Goal: Find specific fact: Find contact information

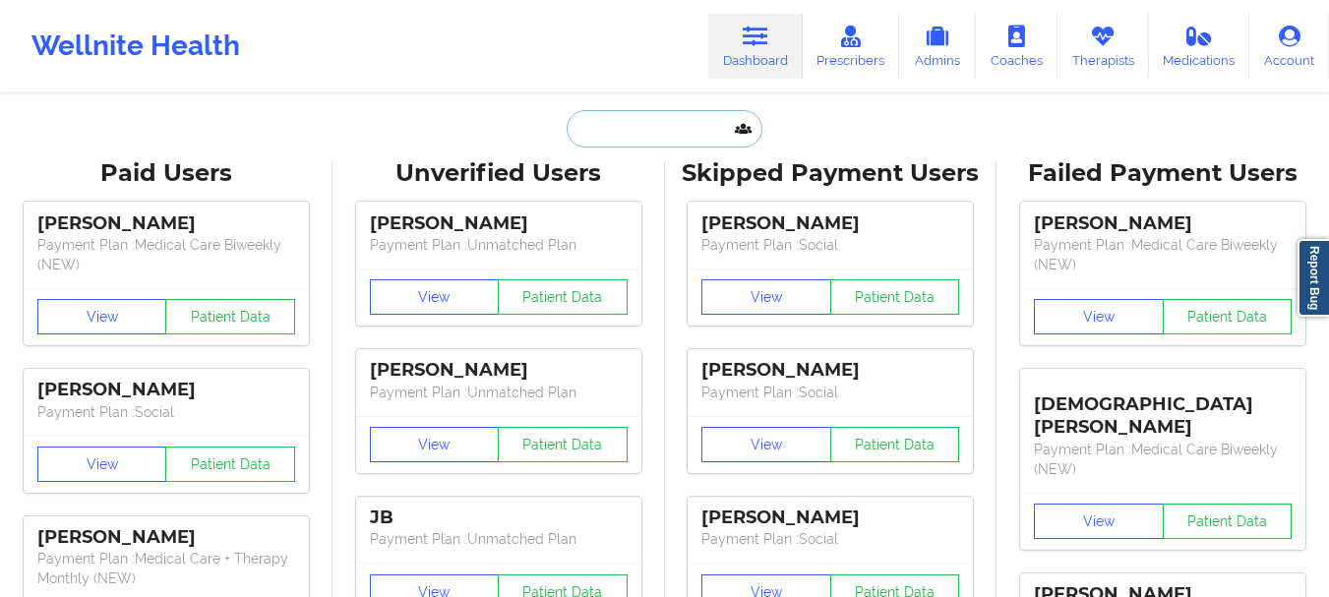
click at [664, 124] on input "text" at bounding box center [664, 128] width 195 height 37
paste input "[PERSON_NAME]"
type input "[PERSON_NAME]"
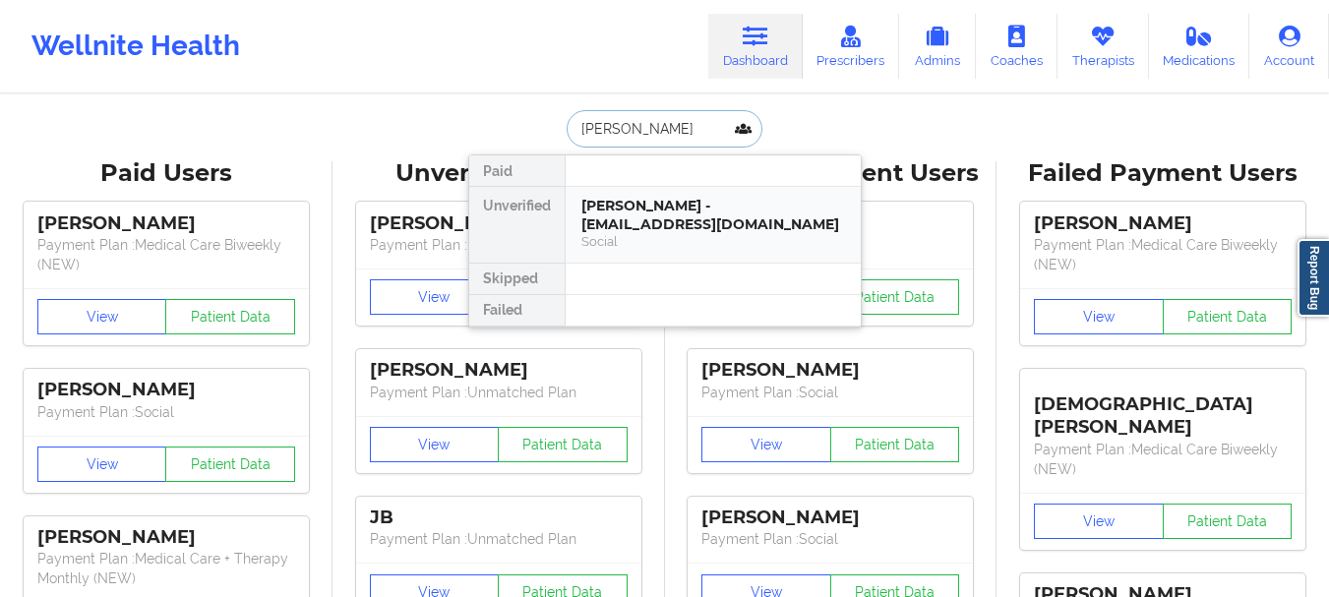
click at [657, 214] on div "[PERSON_NAME] - [EMAIL_ADDRESS][DOMAIN_NAME]" at bounding box center [713, 215] width 264 height 36
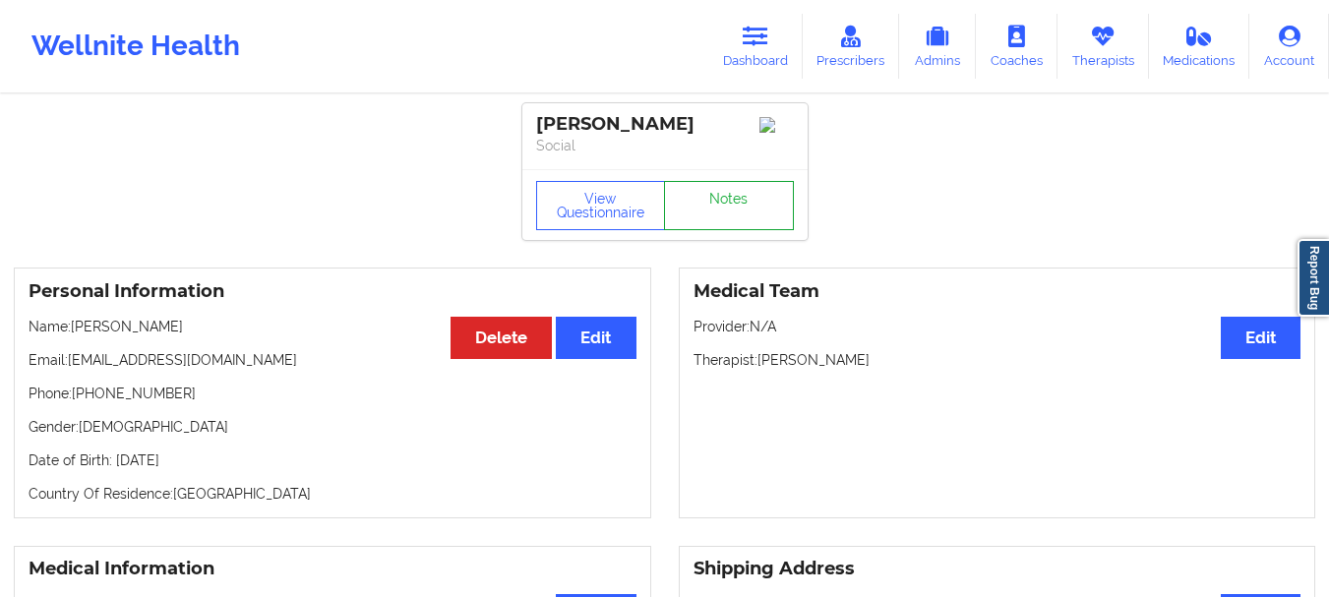
click at [750, 210] on link "Notes" at bounding box center [729, 205] width 130 height 49
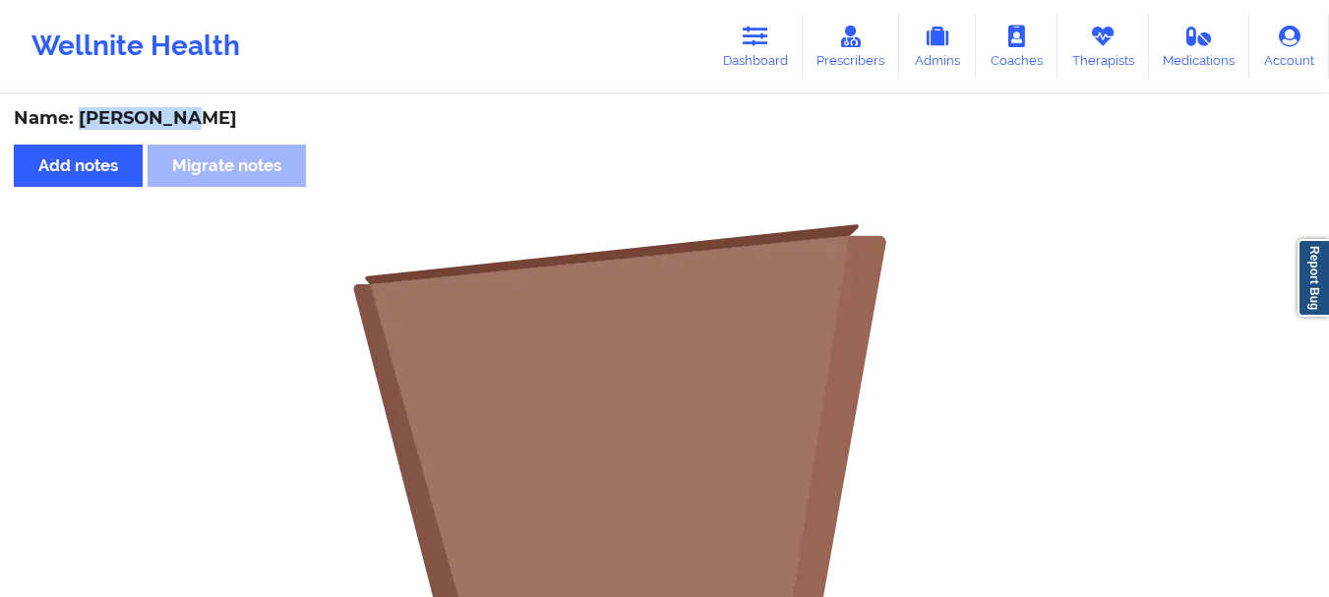
drag, startPoint x: 78, startPoint y: 118, endPoint x: 197, endPoint y: 122, distance: 119.1
click at [197, 122] on div "Name: [PERSON_NAME]" at bounding box center [665, 118] width 1302 height 23
copy div "[PERSON_NAME]"
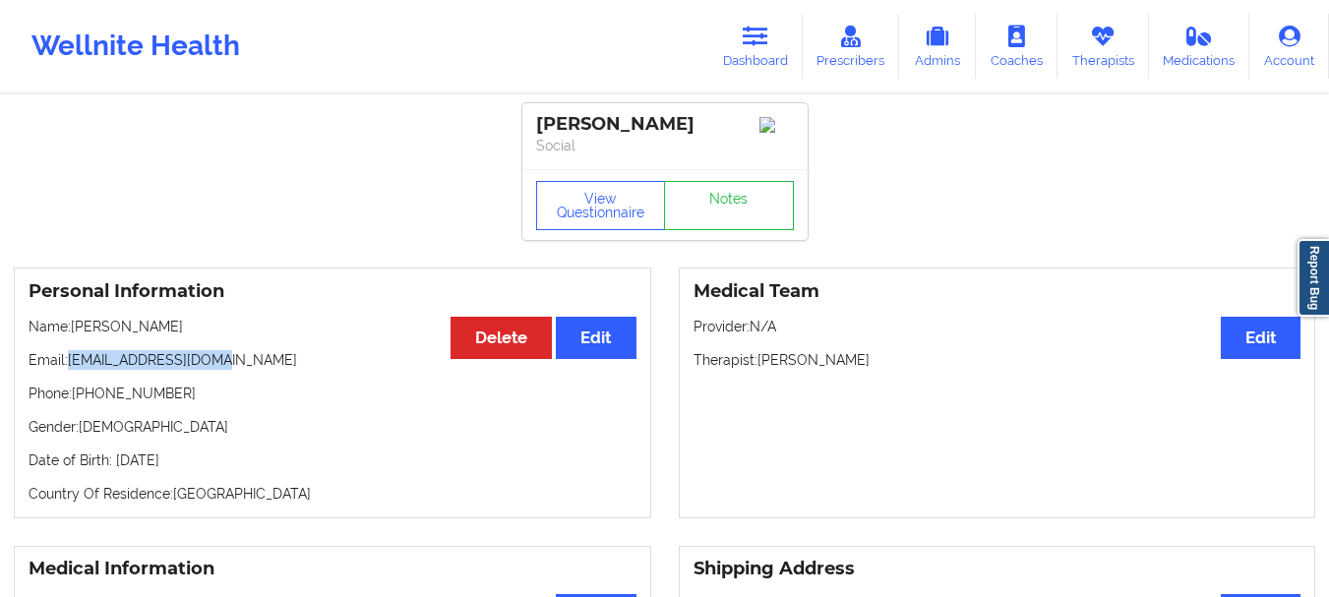
drag, startPoint x: 70, startPoint y: 366, endPoint x: 305, endPoint y: 369, distance: 235.1
click at [305, 369] on p "Email: [EMAIL_ADDRESS][DOMAIN_NAME]" at bounding box center [333, 360] width 608 height 20
copy p "[EMAIL_ADDRESS][DOMAIN_NAME]"
